Goal: Task Accomplishment & Management: Manage account settings

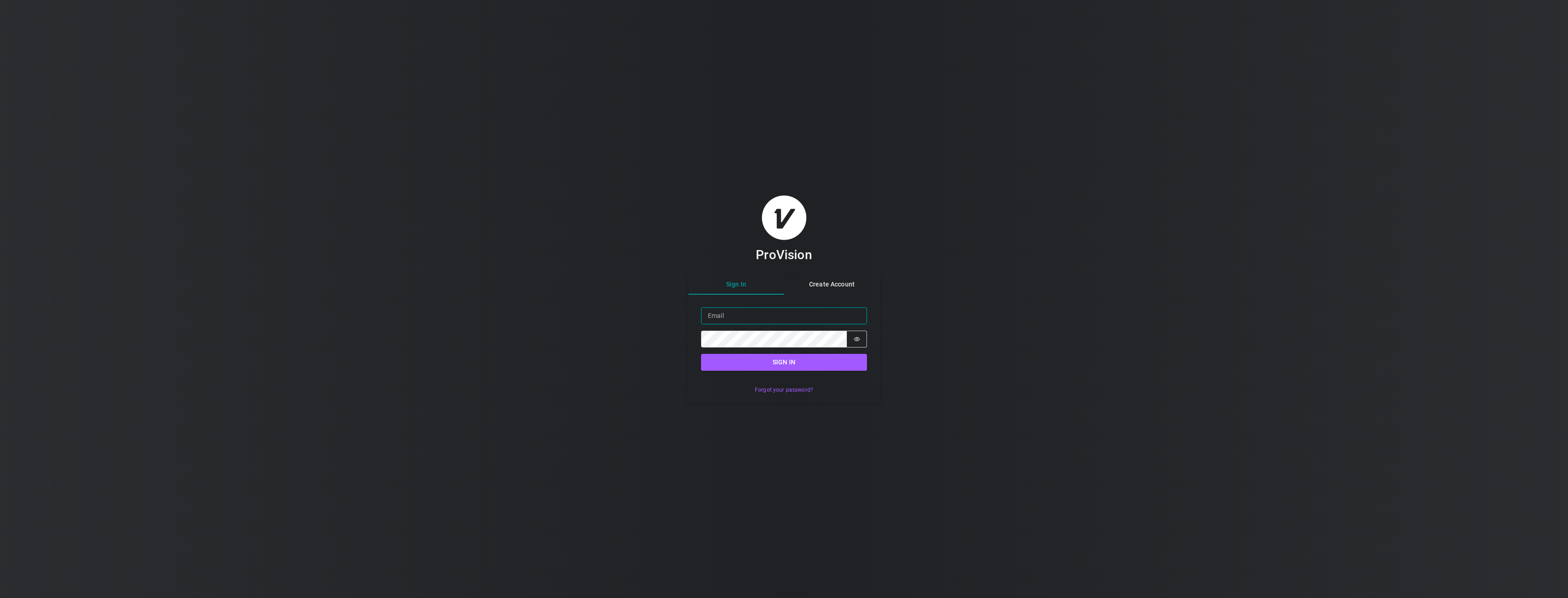
click at [807, 314] on input "Email" at bounding box center [784, 316] width 166 height 17
click at [784, 389] on button "Forgot your password?" at bounding box center [784, 390] width 68 height 13
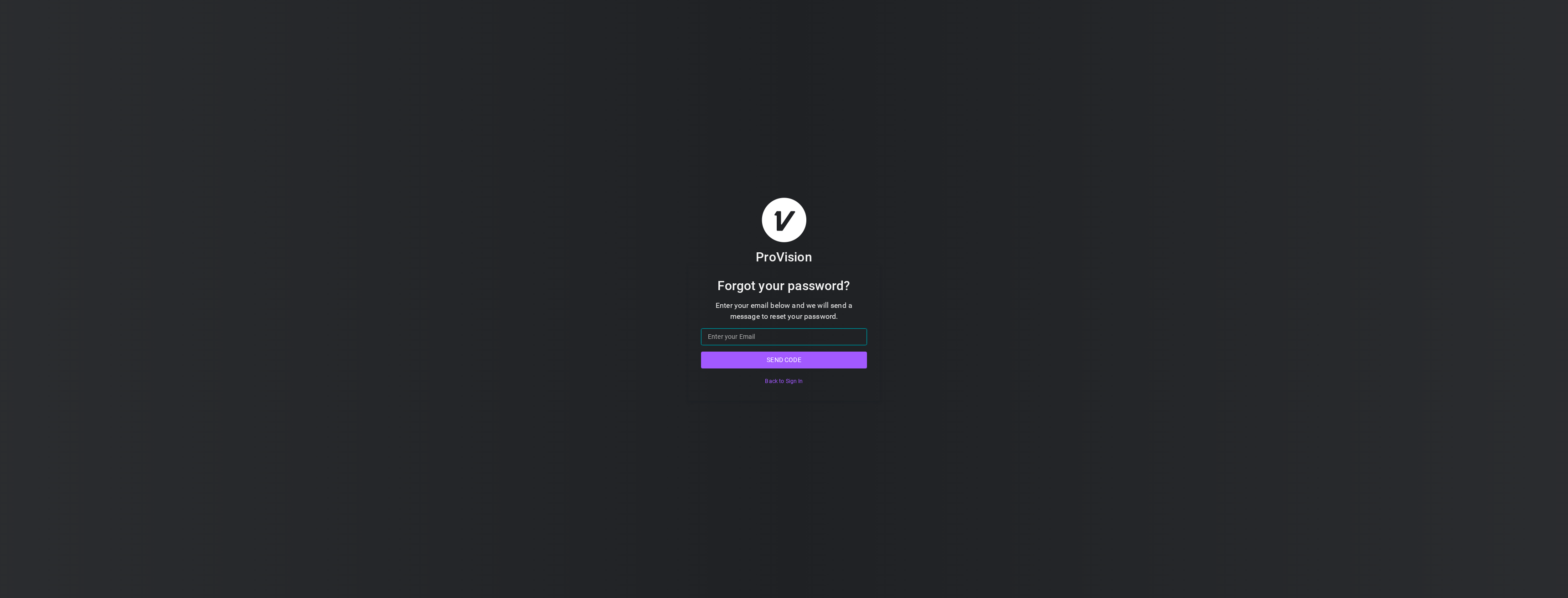
click at [785, 333] on input "Email" at bounding box center [784, 337] width 166 height 17
type input "[EMAIL_ADDRESS][DOMAIN_NAME]"
click at [701, 351] on button "Send code" at bounding box center [784, 360] width 166 height 17
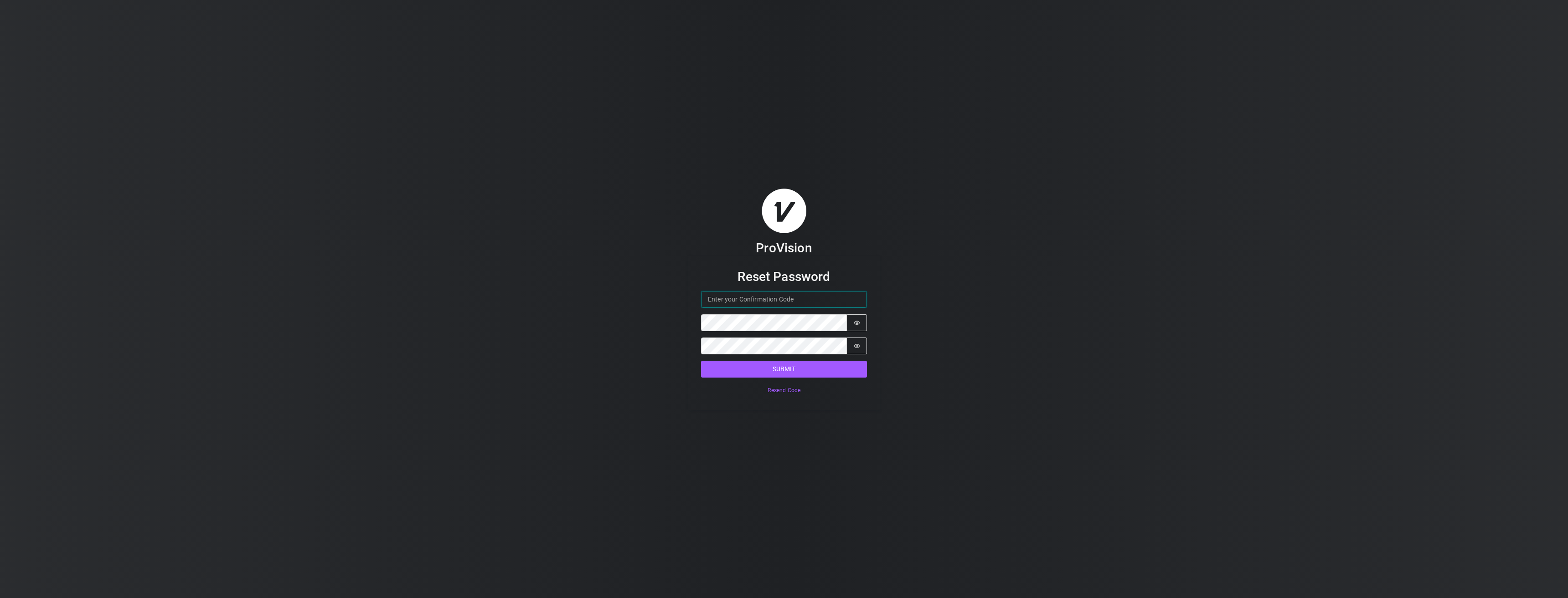
click at [794, 300] on input "Confirmation Code" at bounding box center [784, 299] width 166 height 17
paste input "464175"
type input "464175"
click at [701, 360] on button "Submit" at bounding box center [784, 369] width 166 height 17
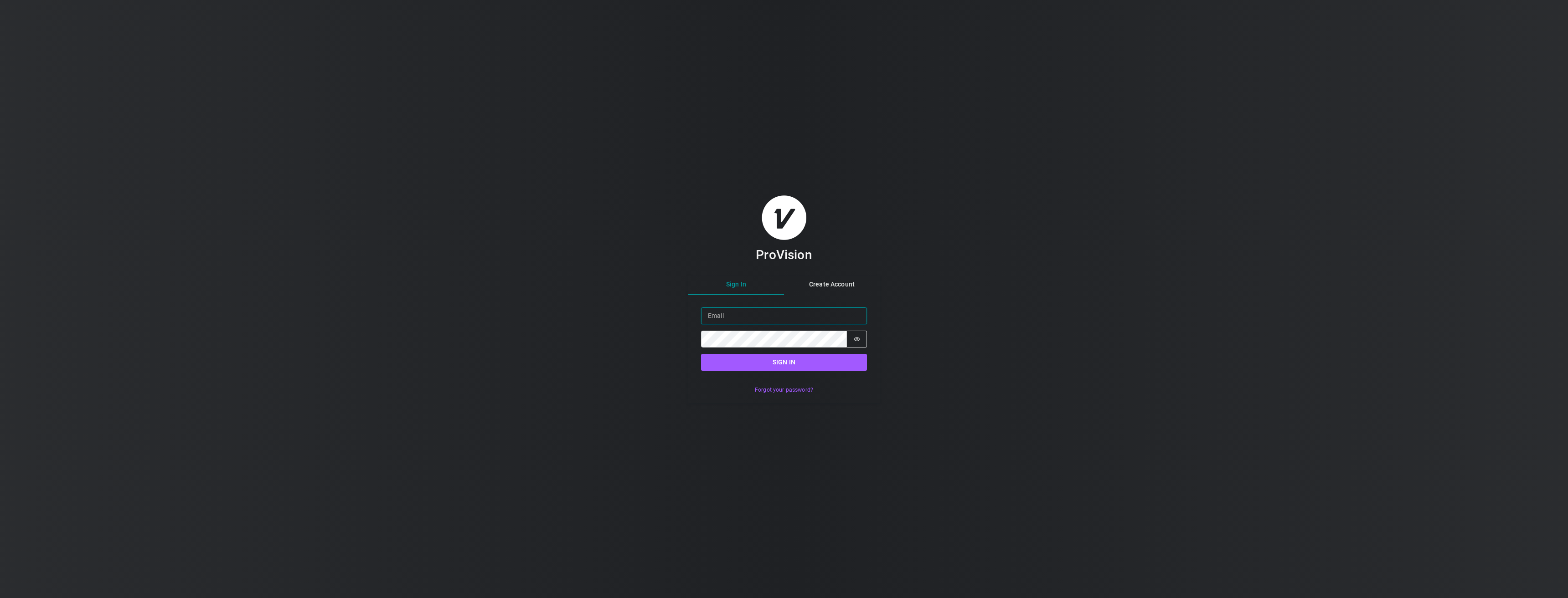
type input "[EMAIL_ADDRESS][DOMAIN_NAME]"
click at [772, 363] on button "Sign in" at bounding box center [784, 363] width 166 height 17
